Goal: Transaction & Acquisition: Purchase product/service

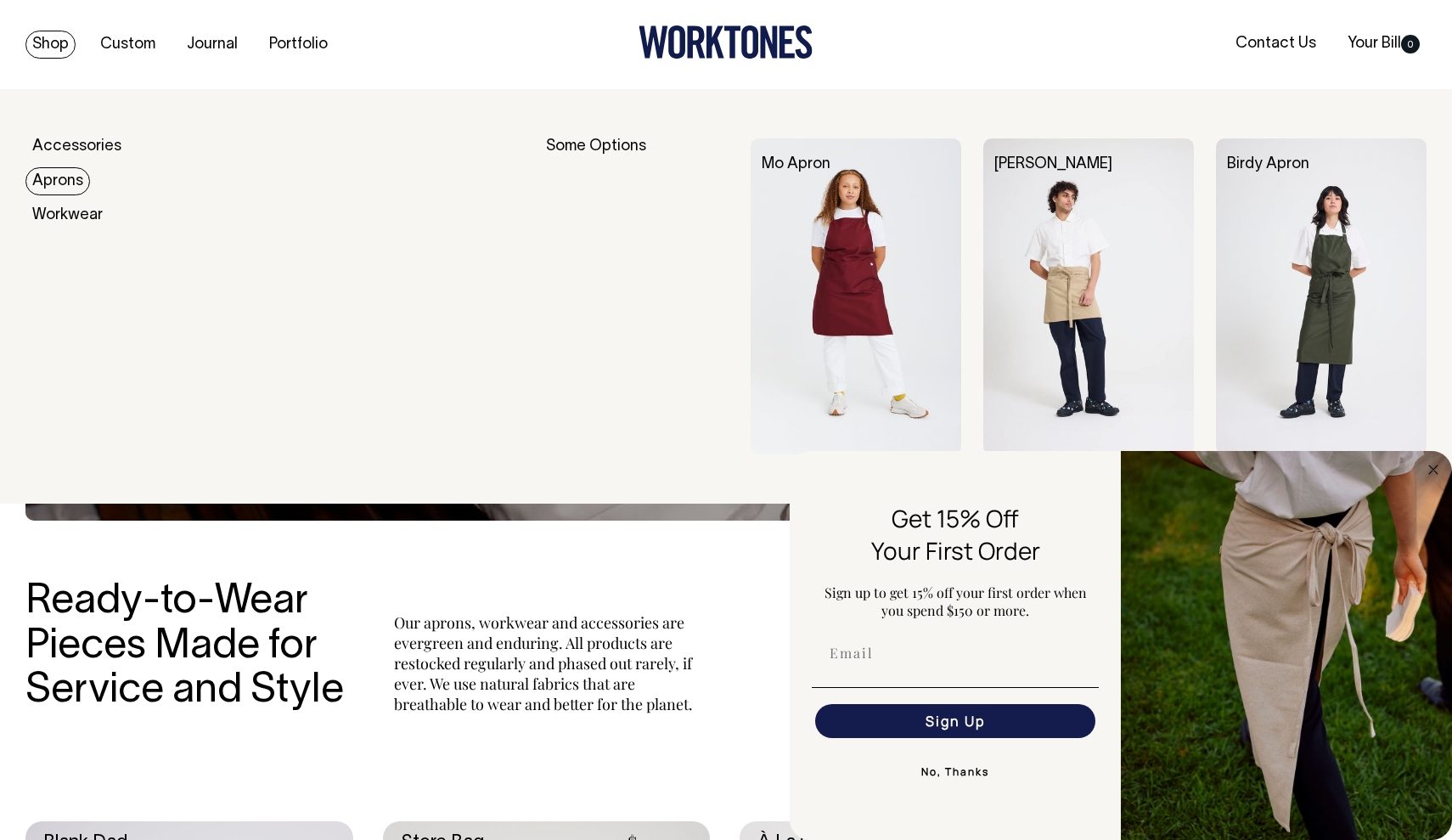
click at [65, 186] on link "Aprons" at bounding box center [58, 181] width 65 height 28
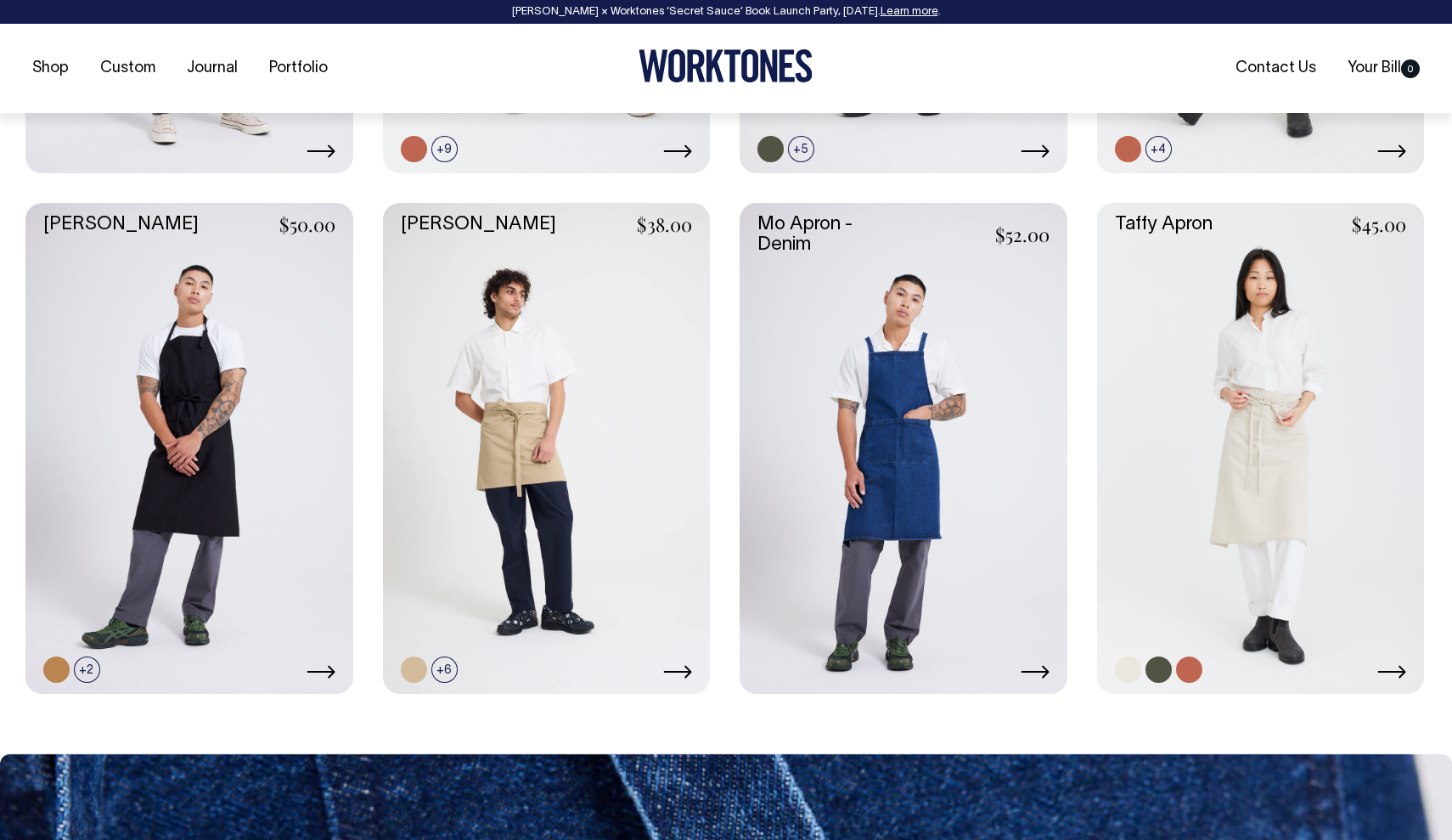
scroll to position [1164, 0]
click at [1162, 663] on link at bounding box center [1159, 668] width 27 height 27
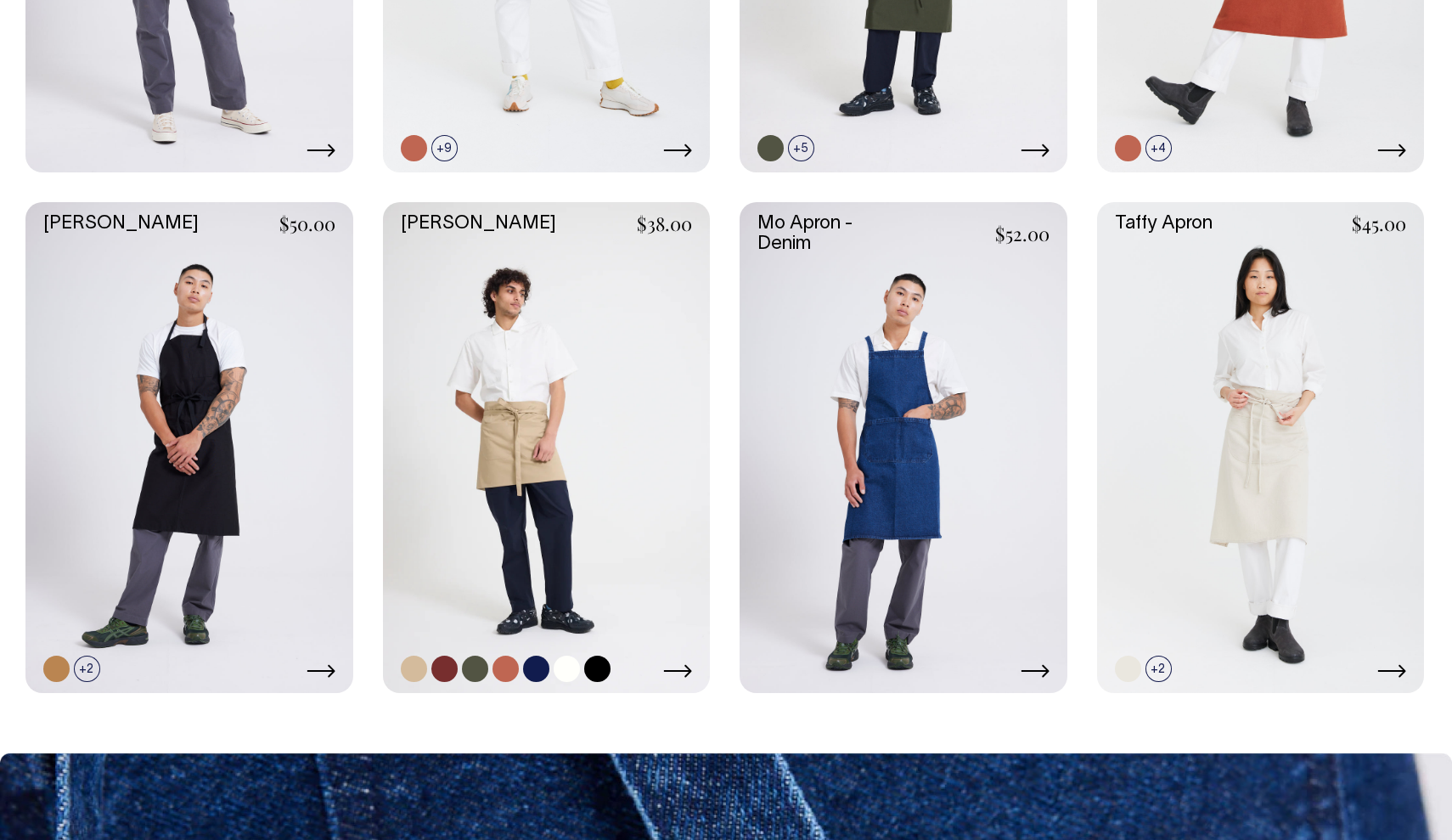
click at [446, 260] on link at bounding box center [547, 447] width 328 height 491
click at [1270, 358] on link at bounding box center [1261, 447] width 328 height 491
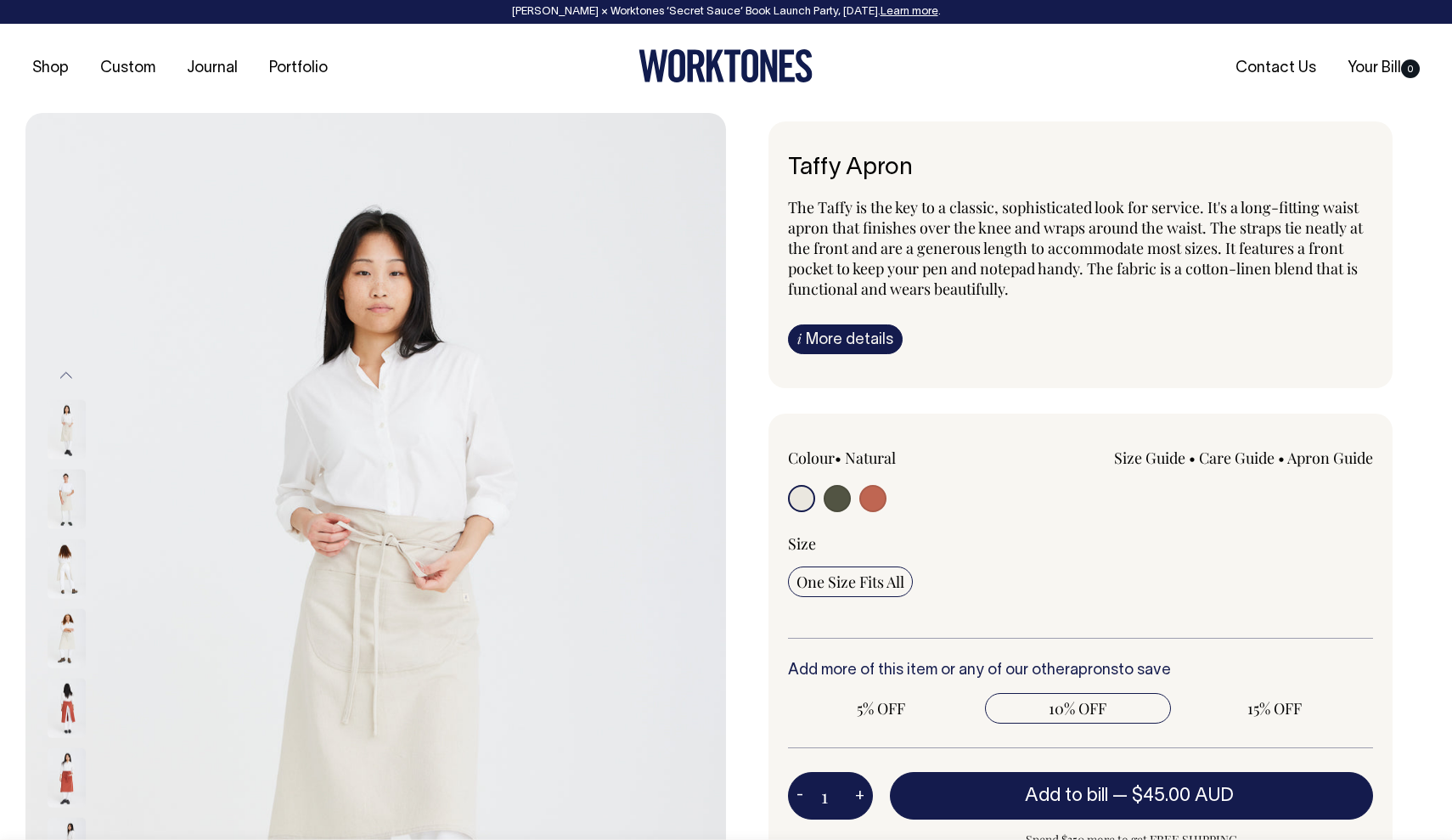
radio input "true"
select select "Olive"
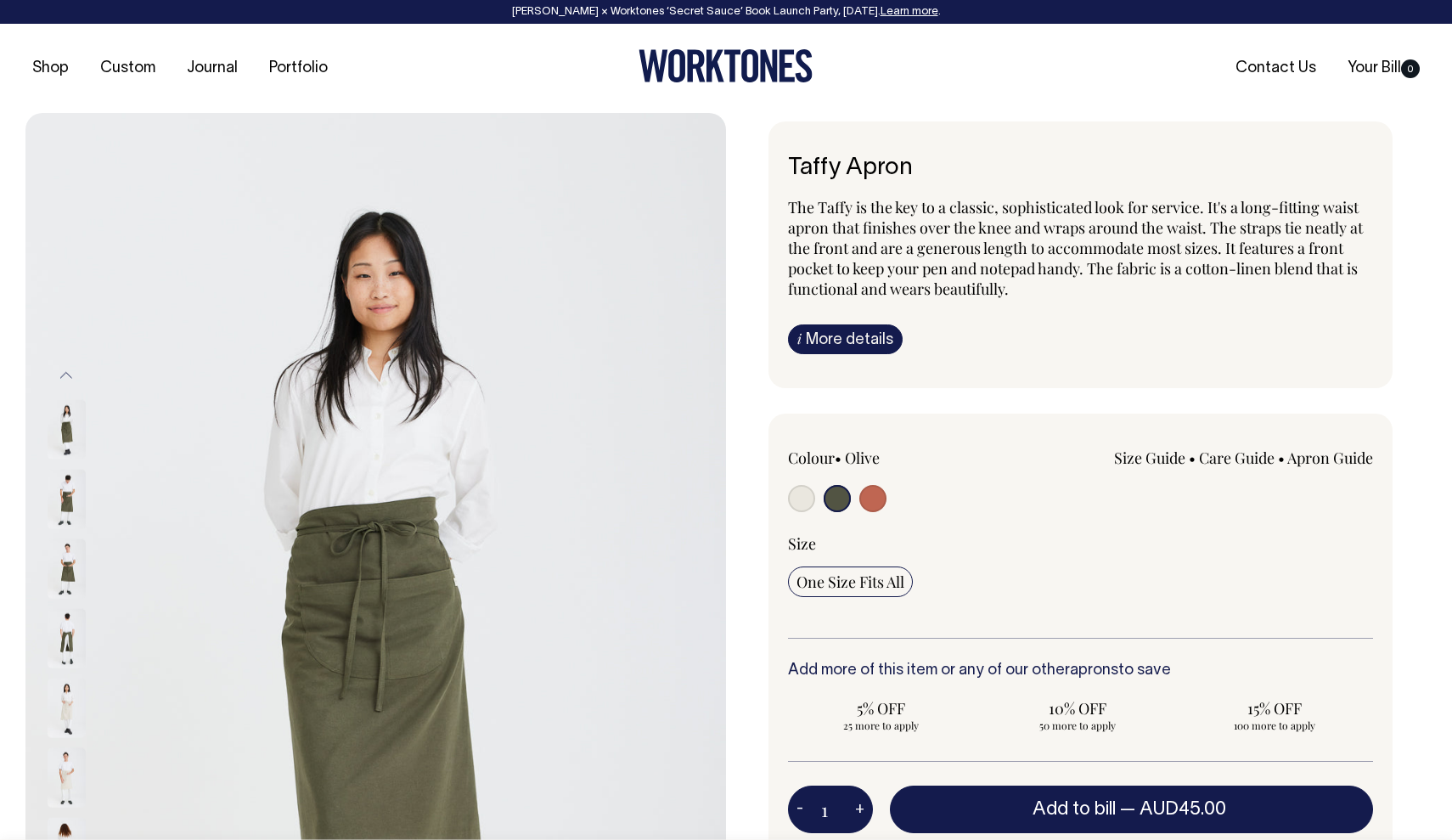
click at [878, 500] on input "radio" at bounding box center [873, 498] width 28 height 28
radio input "true"
select select "Rust"
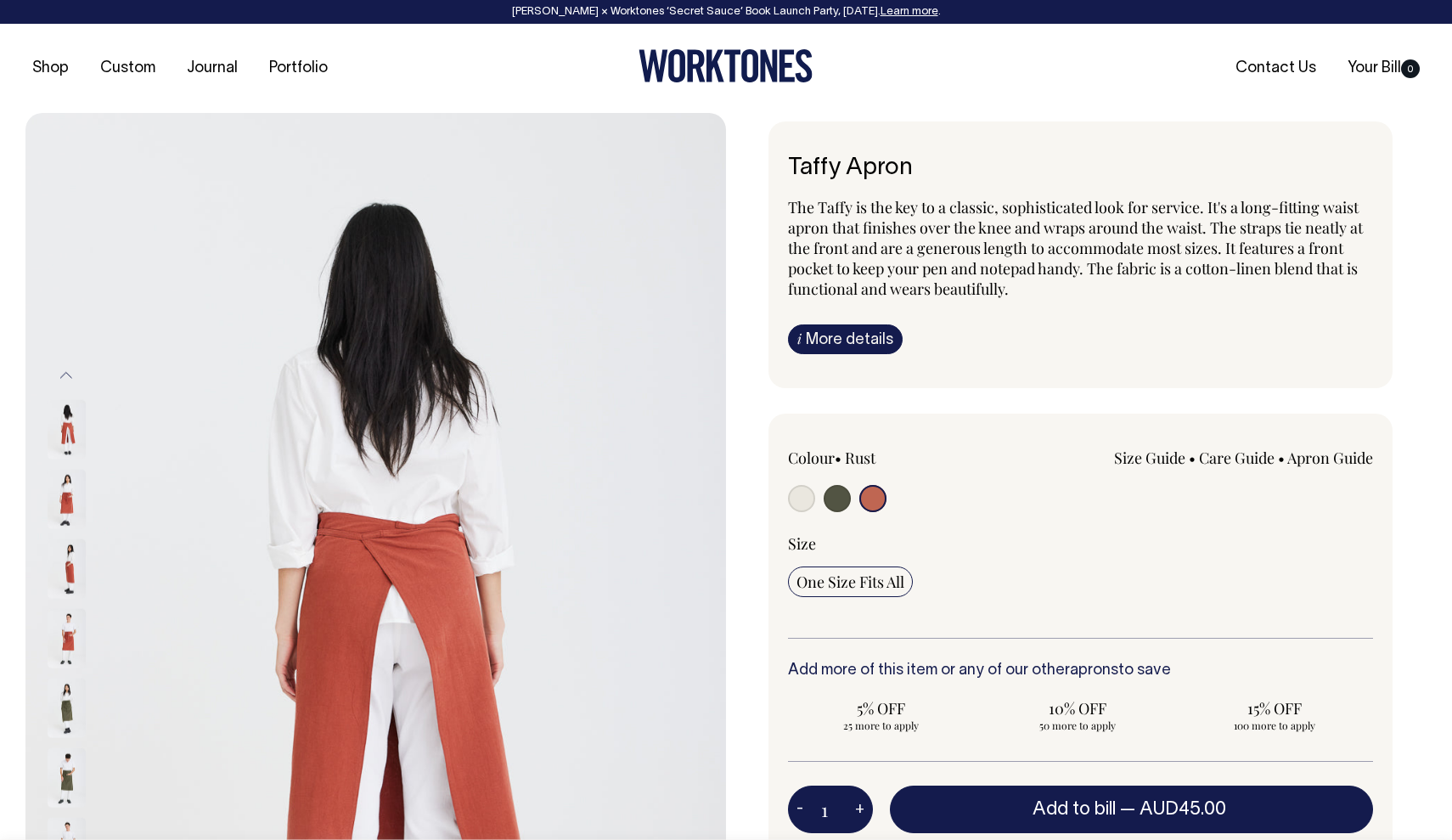
click at [839, 496] on input "radio" at bounding box center [838, 498] width 28 height 28
radio input "true"
select select "Olive"
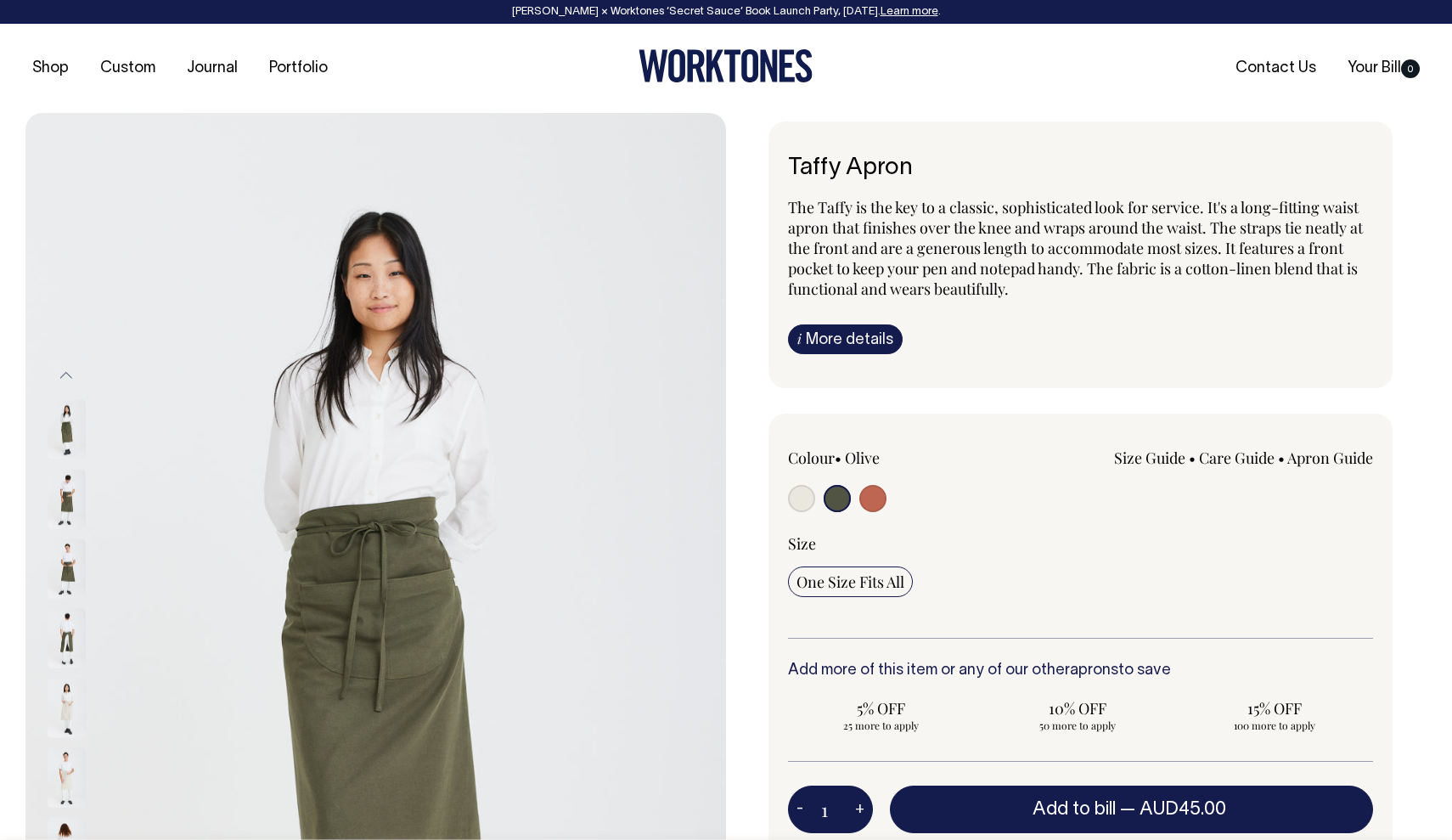
click at [805, 500] on input "radio" at bounding box center [801, 498] width 28 height 28
radio input "true"
select select "Natural"
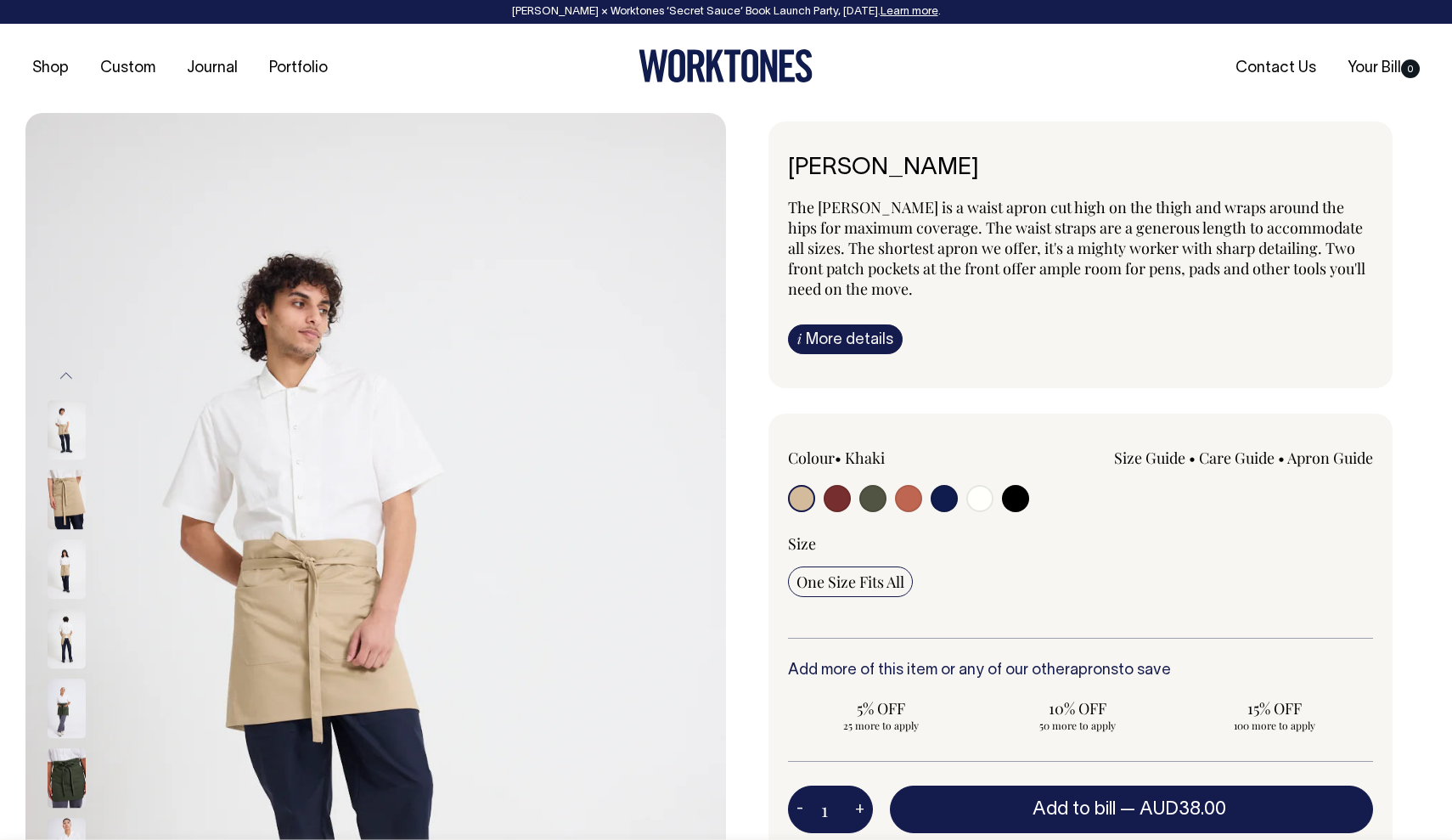
click at [842, 494] on input "radio" at bounding box center [838, 498] width 28 height 28
radio input "true"
select select "Burgundy"
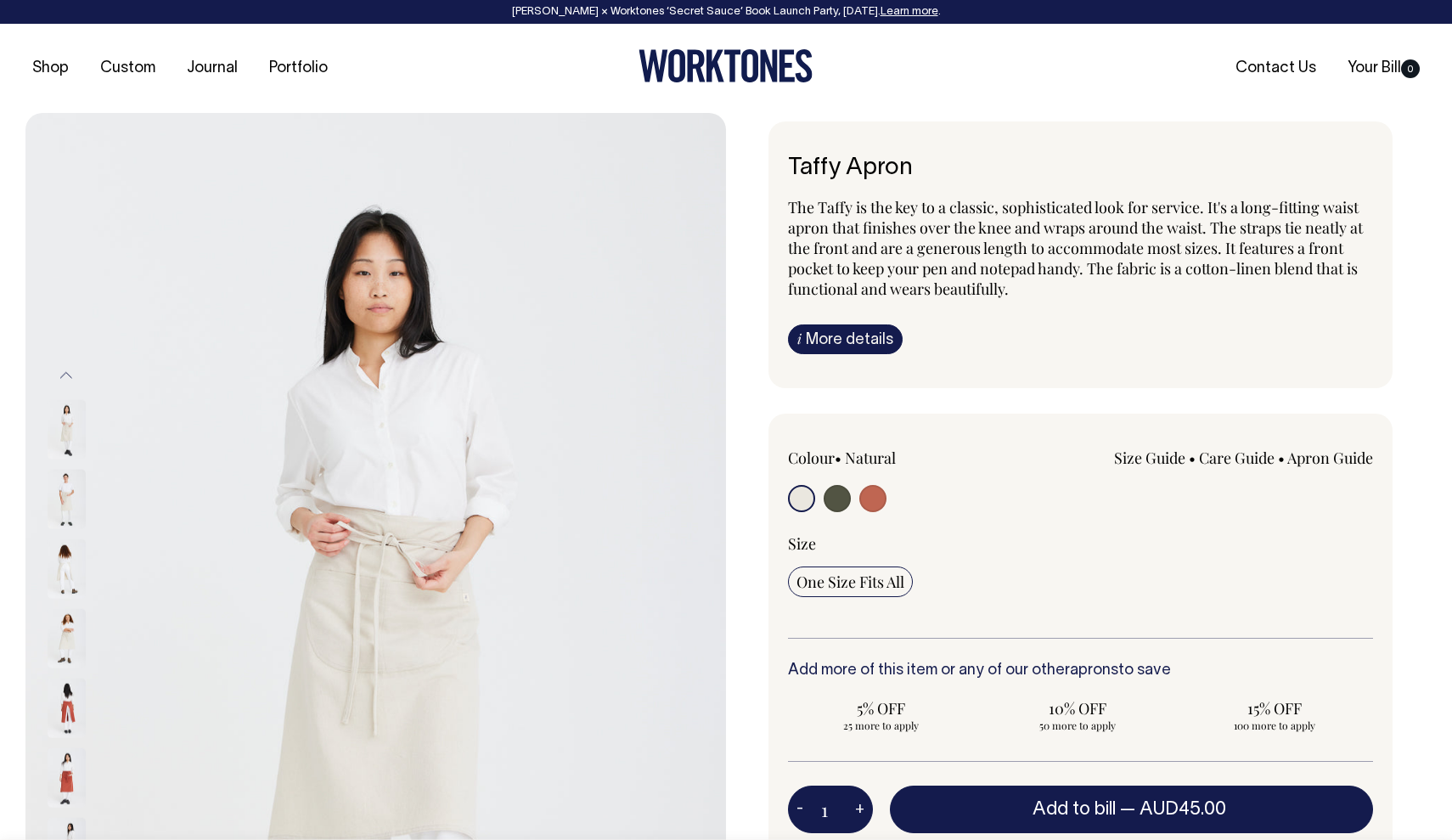
click at [844, 498] on input "radio" at bounding box center [838, 498] width 28 height 28
radio input "true"
select select "Olive"
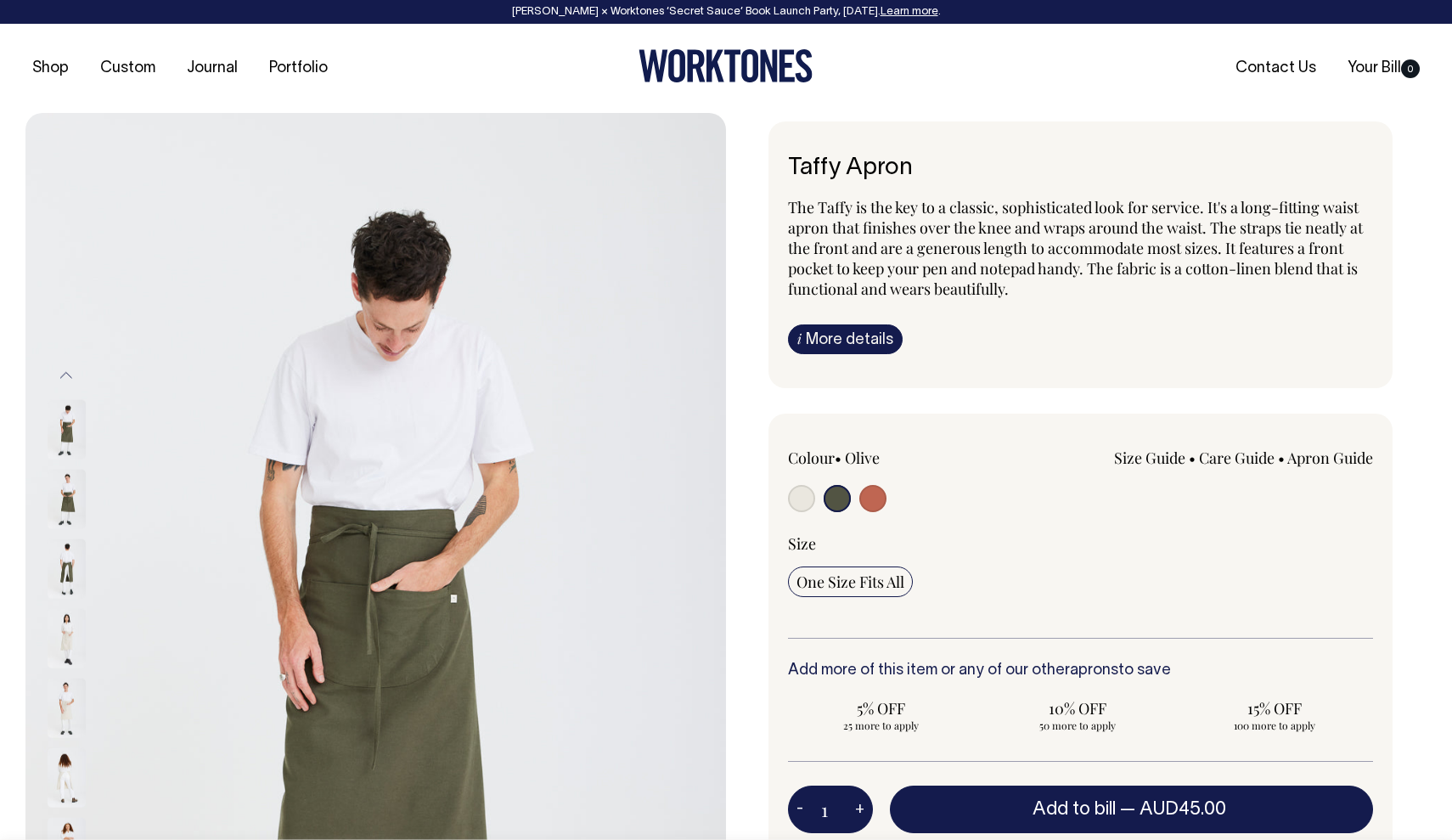
click at [879, 501] on input "radio" at bounding box center [873, 498] width 28 height 28
radio input "true"
select select "Rust"
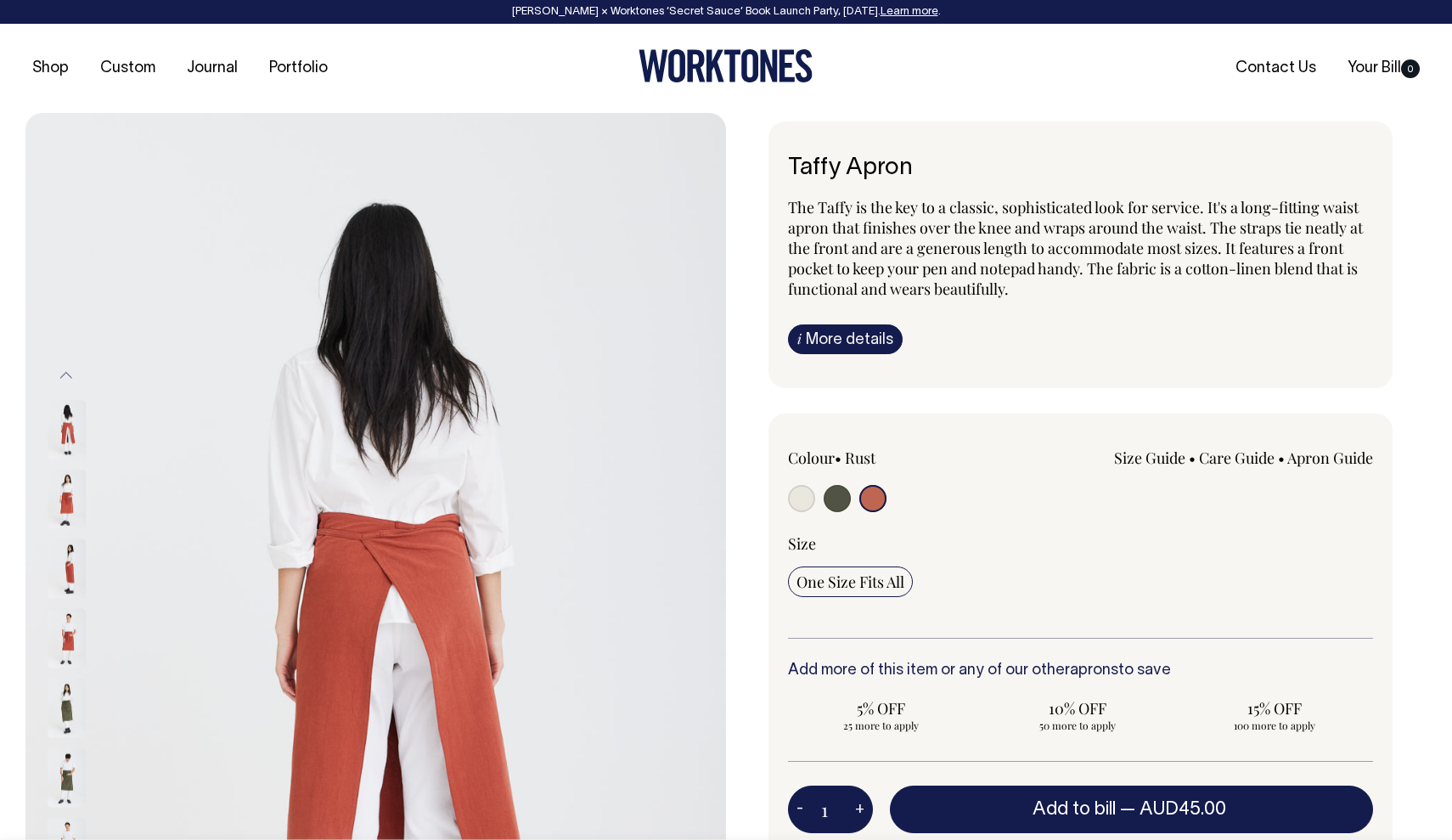
click at [840, 503] on input "radio" at bounding box center [838, 498] width 28 height 28
radio input "true"
select select "Olive"
